Goal: Find specific page/section: Find specific page/section

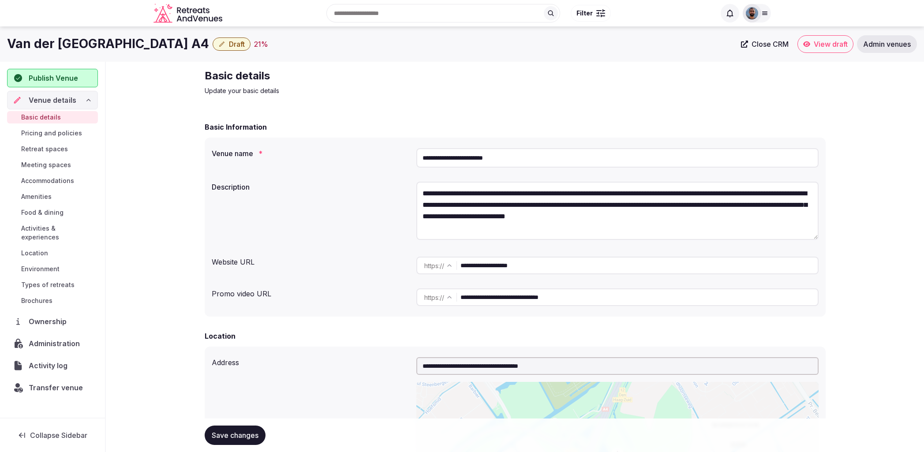
click at [86, 100] on icon at bounding box center [88, 100] width 7 height 7
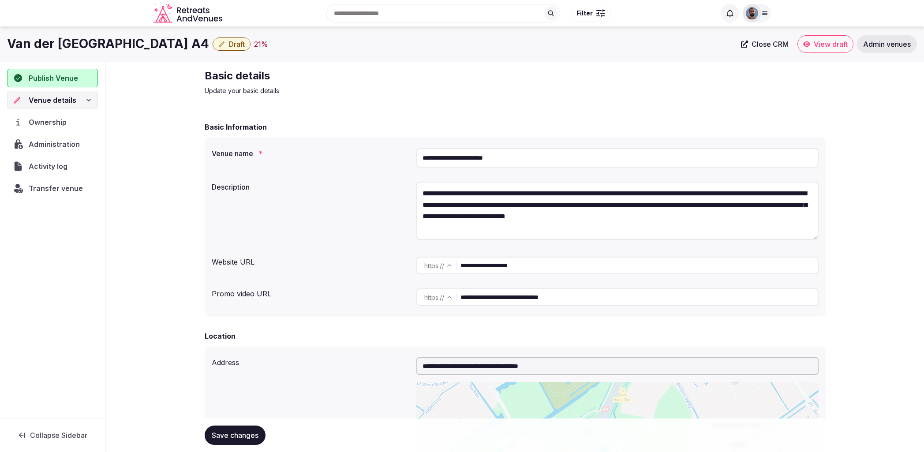
click at [50, 128] on div "Ownership" at bounding box center [52, 122] width 91 height 19
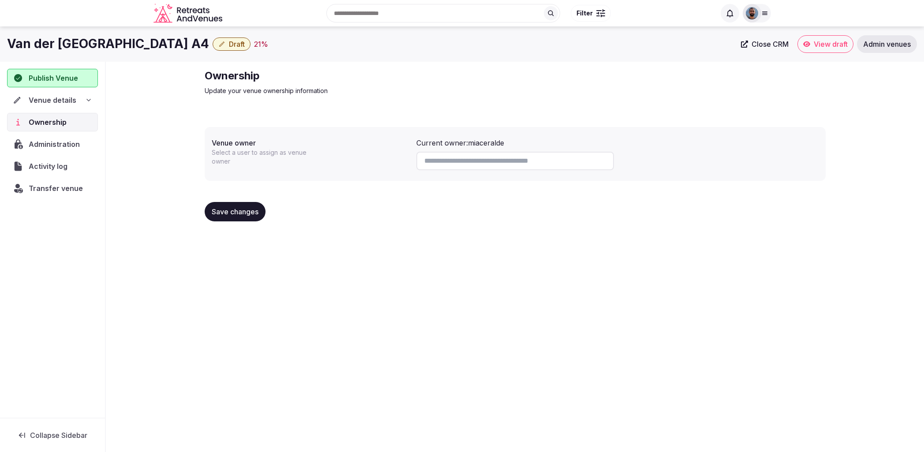
click at [465, 160] on input at bounding box center [515, 161] width 198 height 19
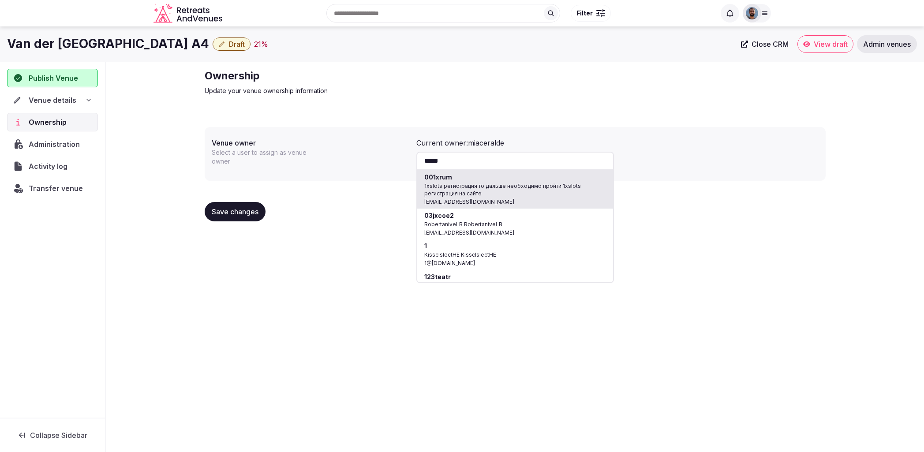
type input "******"
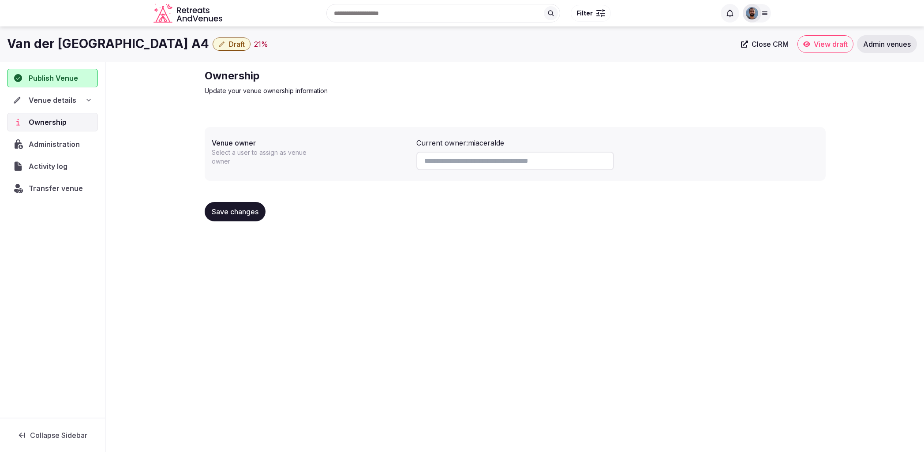
click at [369, 248] on div "Van der Valk Hotel Delft A4 Draft 21 % Close CRM View draft Admin venues Publis…" at bounding box center [462, 236] width 924 height 420
click at [56, 144] on span "Administration" at bounding box center [56, 144] width 55 height 11
